Goal: Task Accomplishment & Management: Manage account settings

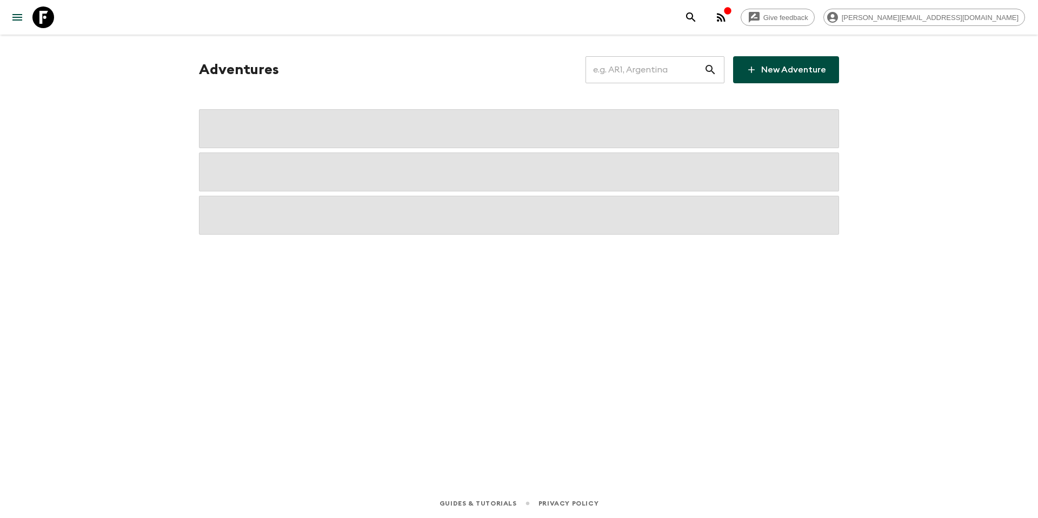
click at [650, 72] on input "text" at bounding box center [645, 70] width 118 height 30
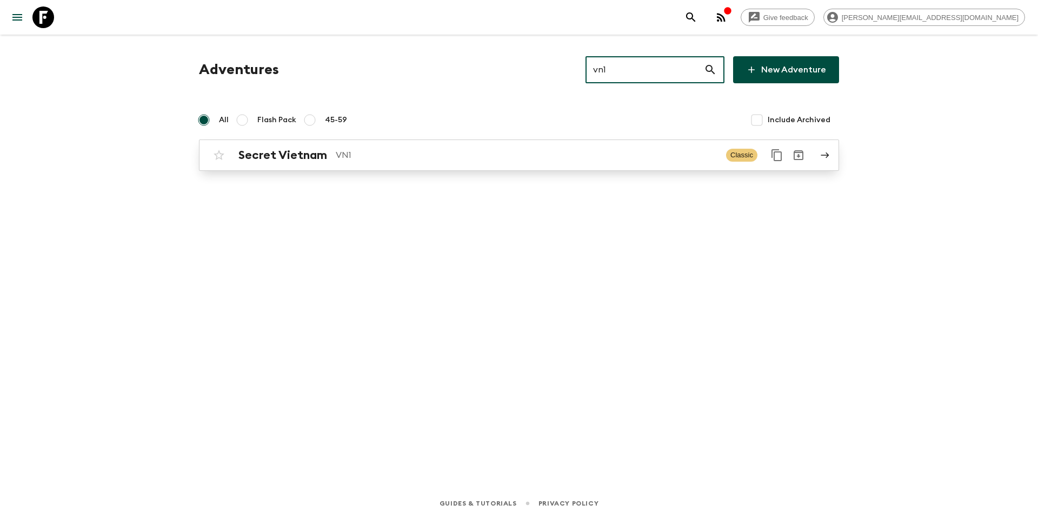
type input "vn1"
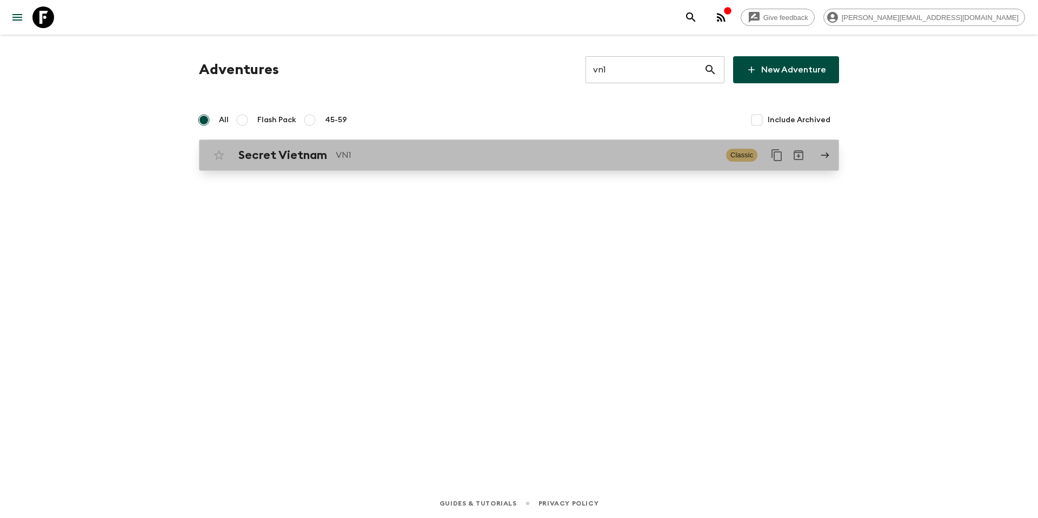
click at [486, 164] on div "Secret Vietnam VN1 Classic" at bounding box center [498, 155] width 580 height 22
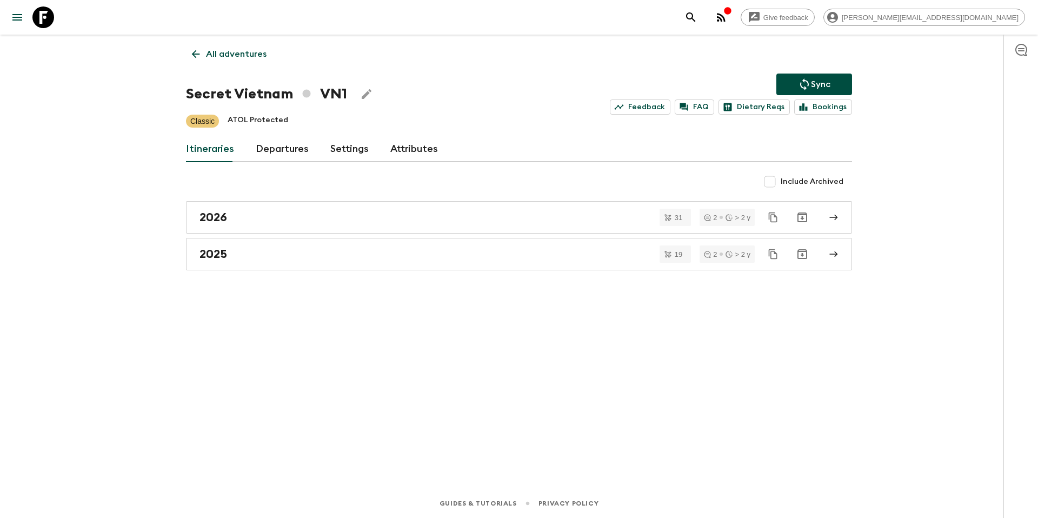
click at [276, 155] on link "Departures" at bounding box center [282, 149] width 53 height 26
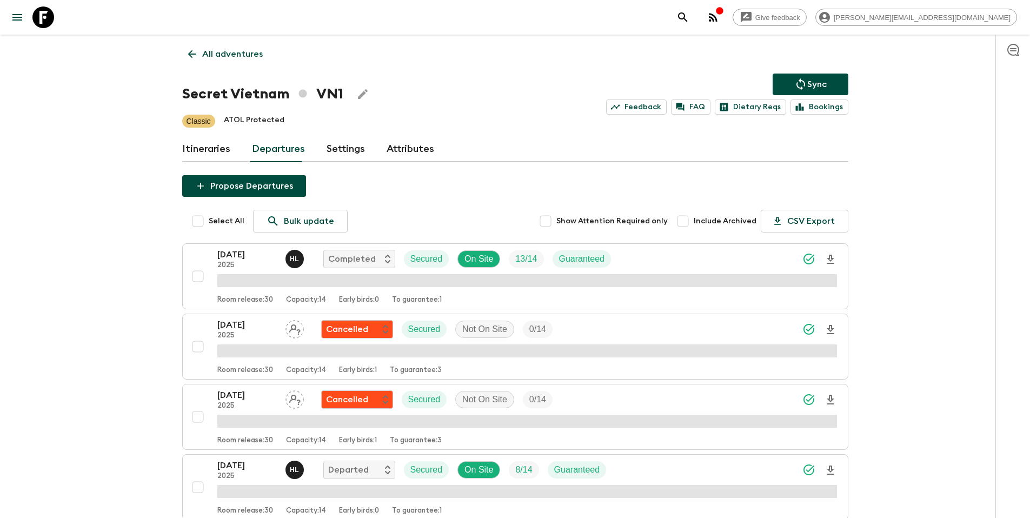
scroll to position [488, 0]
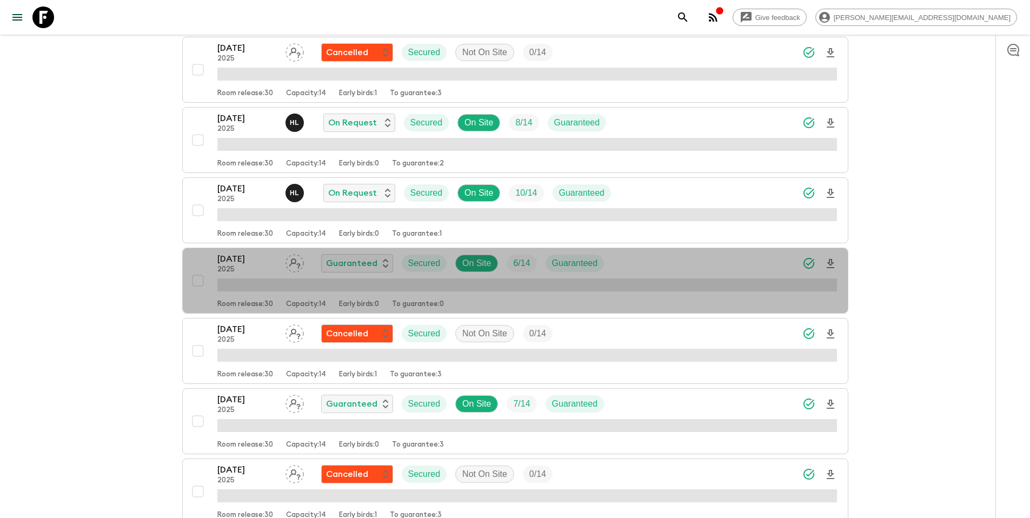
click at [637, 268] on div "[DATE] 2025 Guaranteed Secured On Site 6 / 14 Guaranteed" at bounding box center [527, 263] width 620 height 22
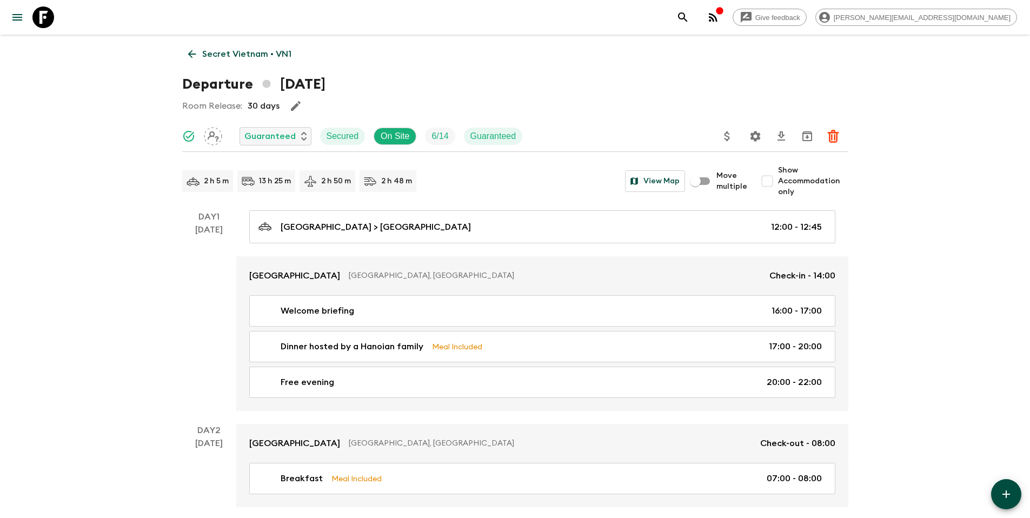
click at [725, 138] on icon "Update Price, Early Bird Discount and Costs" at bounding box center [726, 136] width 5 height 10
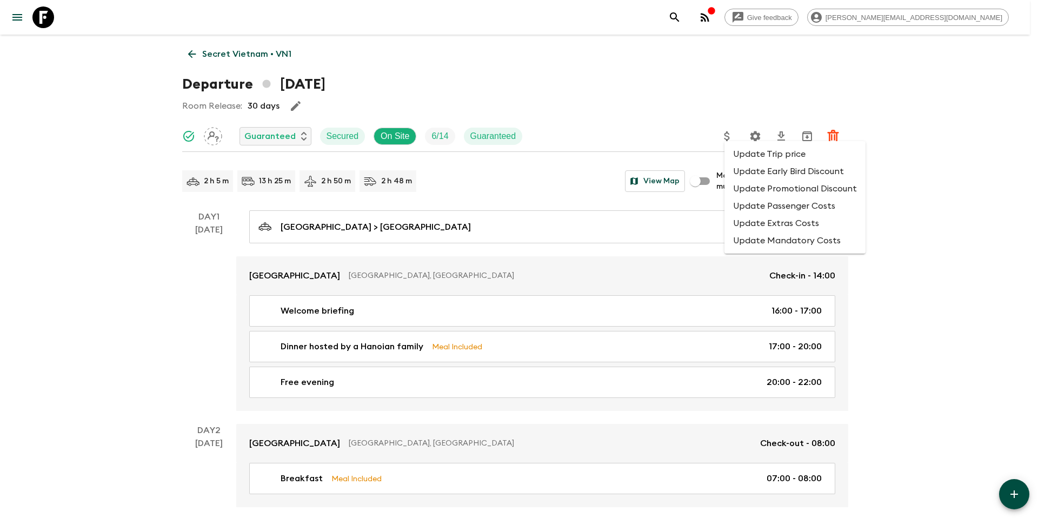
click at [749, 191] on li "Update Promotional Discount" at bounding box center [794, 188] width 141 height 17
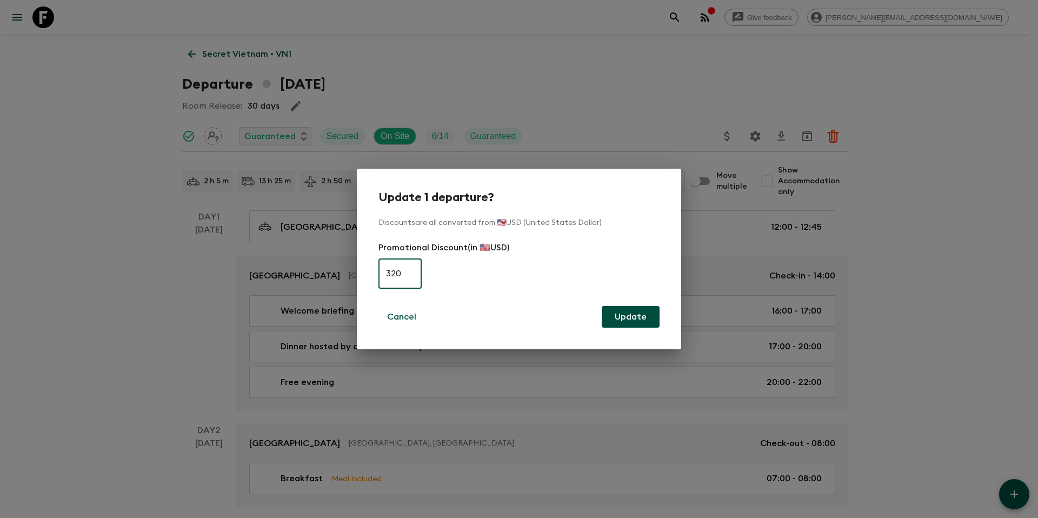
click at [416, 274] on input "320" at bounding box center [399, 273] width 43 height 30
type input "0"
click at [653, 326] on button "Update" at bounding box center [631, 317] width 58 height 22
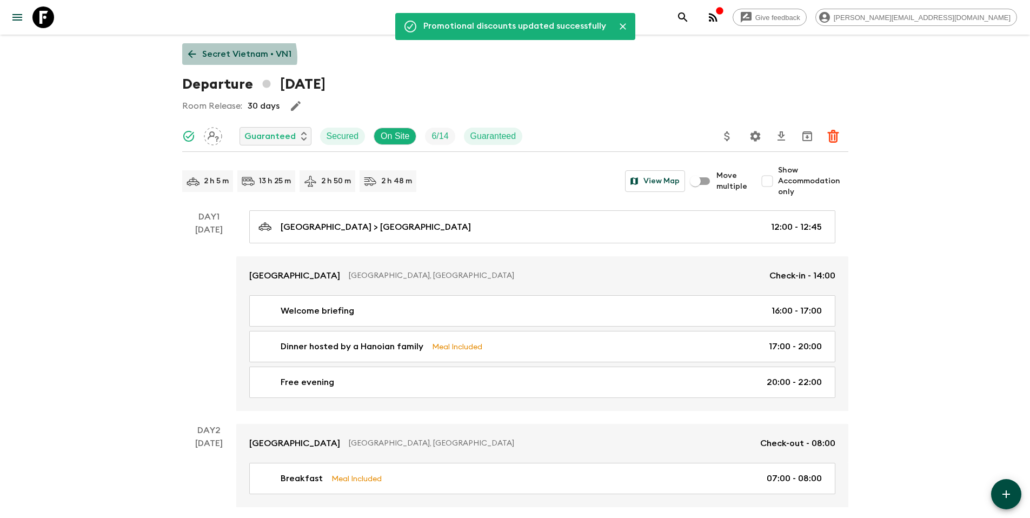
click at [236, 57] on p "Secret Vietnam • VN1" at bounding box center [246, 54] width 89 height 13
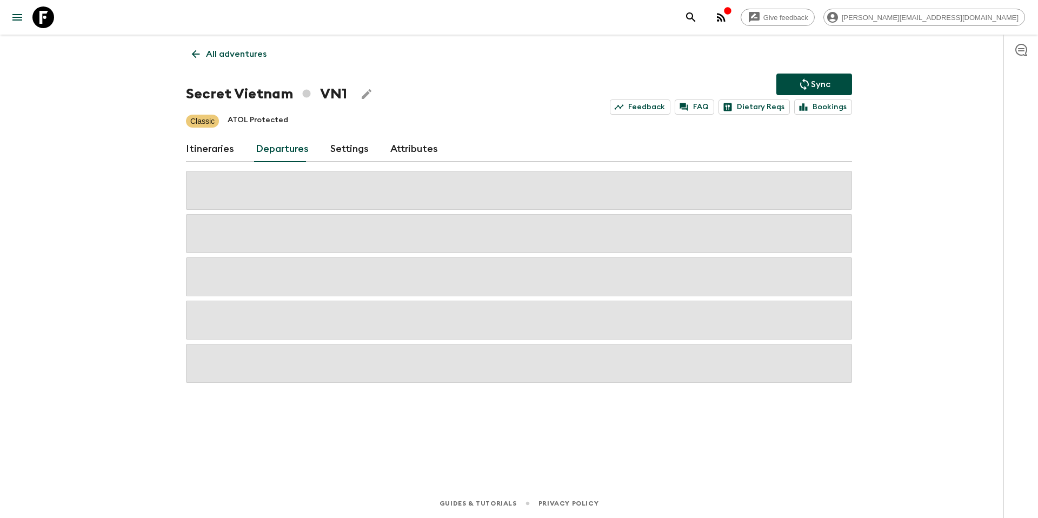
click at [811, 84] on p "Sync" at bounding box center [820, 84] width 19 height 13
